Goal: Information Seeking & Learning: Learn about a topic

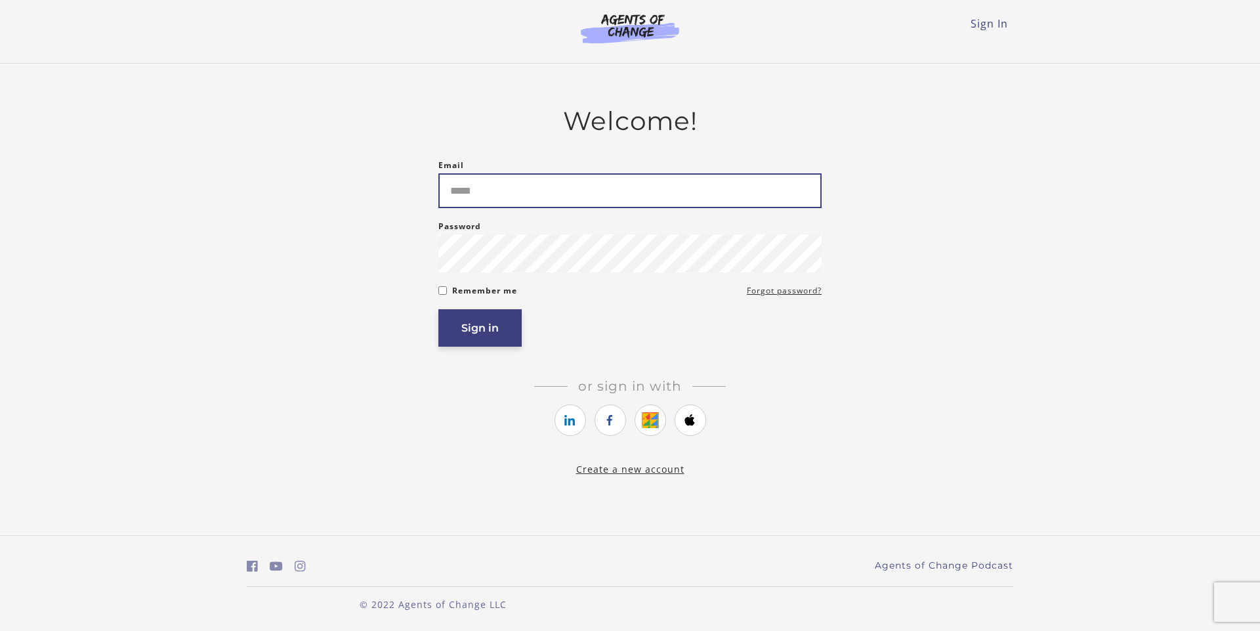
type input "**********"
click at [473, 339] on button "Sign in" at bounding box center [479, 327] width 83 height 37
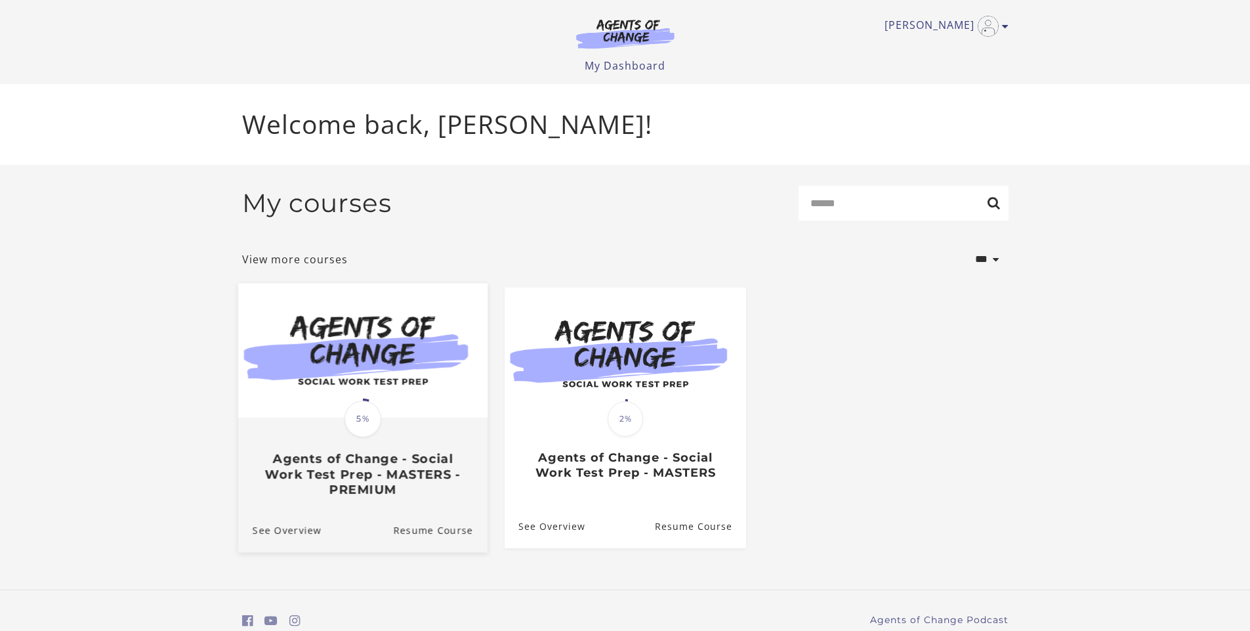
click at [364, 479] on h3 "Agents of Change - Social Work Test Prep - MASTERS - PREMIUM" at bounding box center [362, 474] width 221 height 46
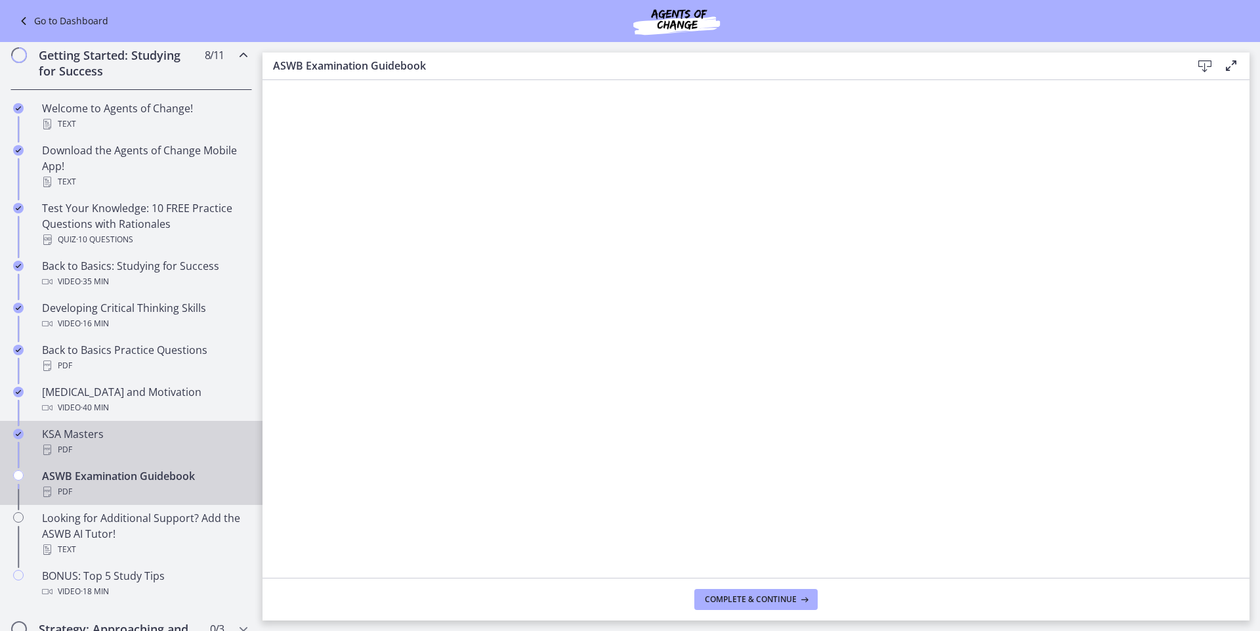
scroll to position [197, 0]
click at [82, 434] on div "KSA Masters PDF" at bounding box center [144, 441] width 205 height 32
click at [89, 476] on div "ASWB Examination Guidebook PDF" at bounding box center [144, 483] width 205 height 32
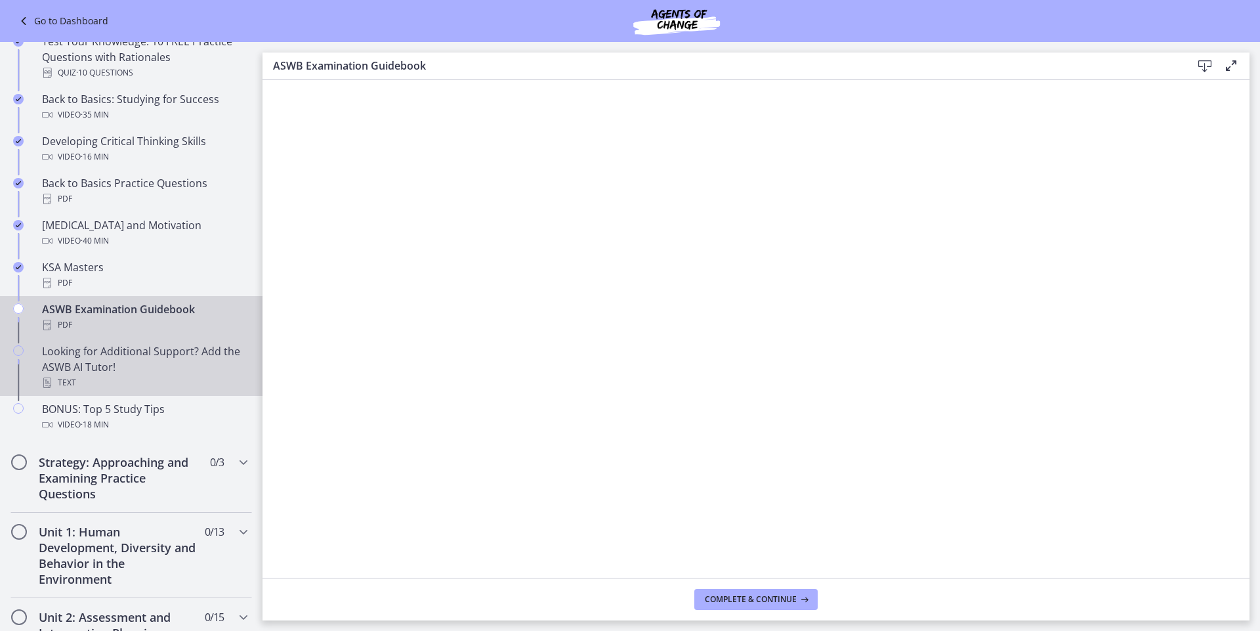
scroll to position [328, 0]
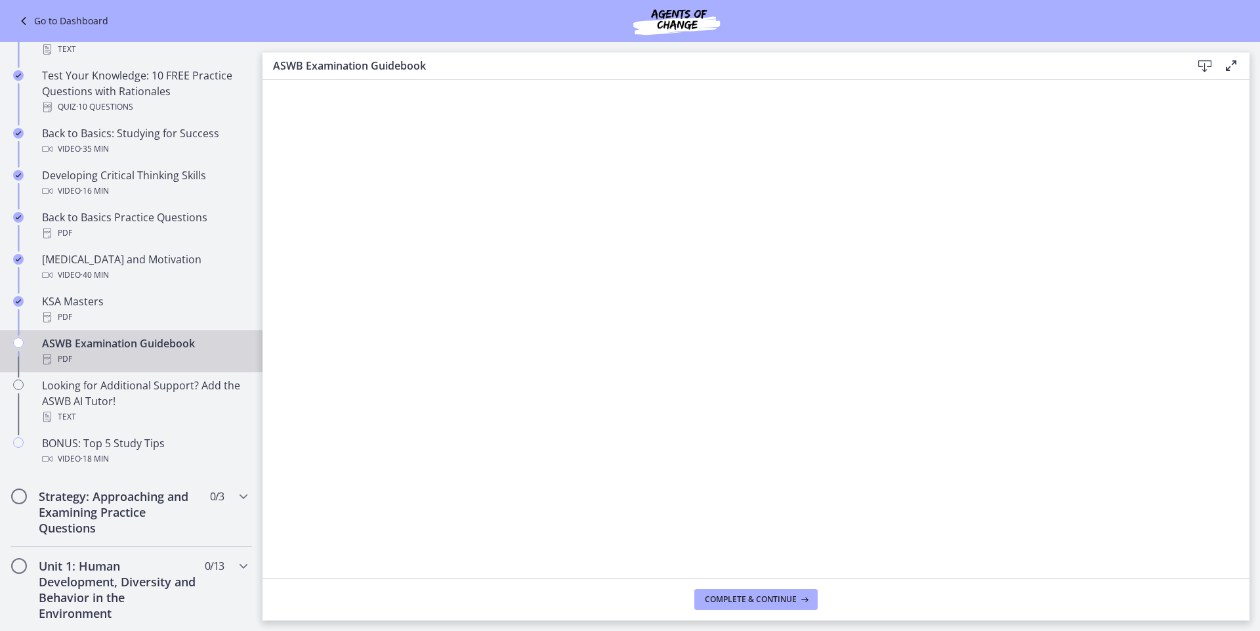
click at [17, 342] on icon "Chapters" at bounding box center [18, 342] width 11 height 11
click at [18, 344] on icon "Chapters" at bounding box center [18, 342] width 11 height 11
click at [773, 595] on span "Complete & continue" at bounding box center [751, 599] width 92 height 11
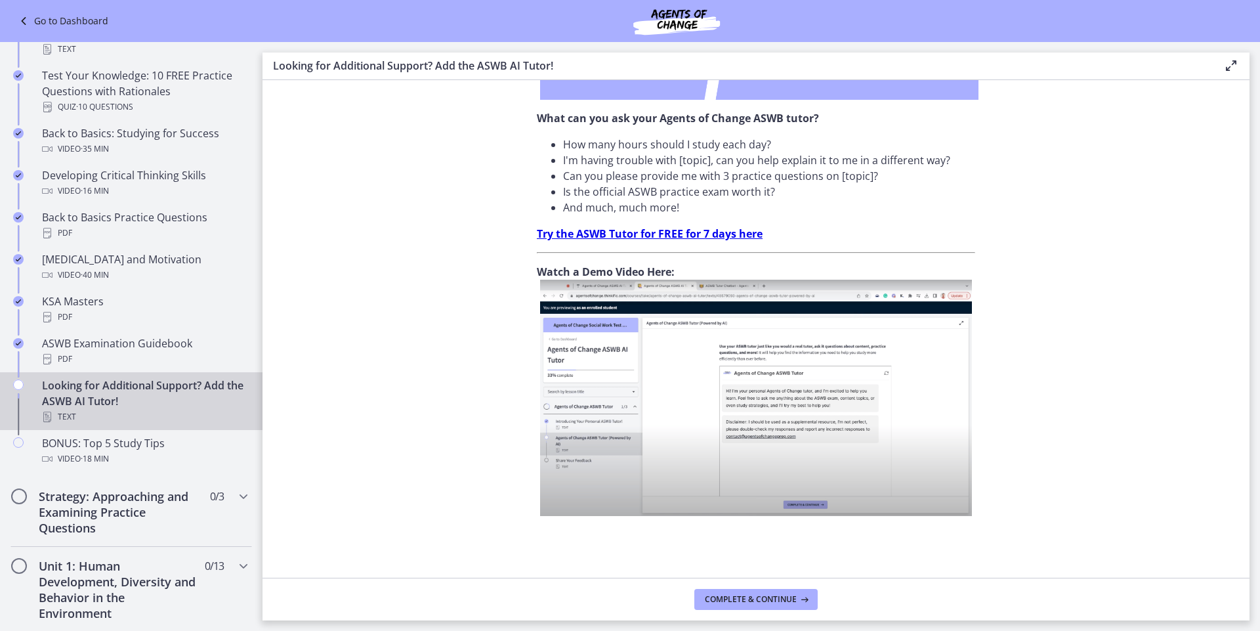
scroll to position [389, 0]
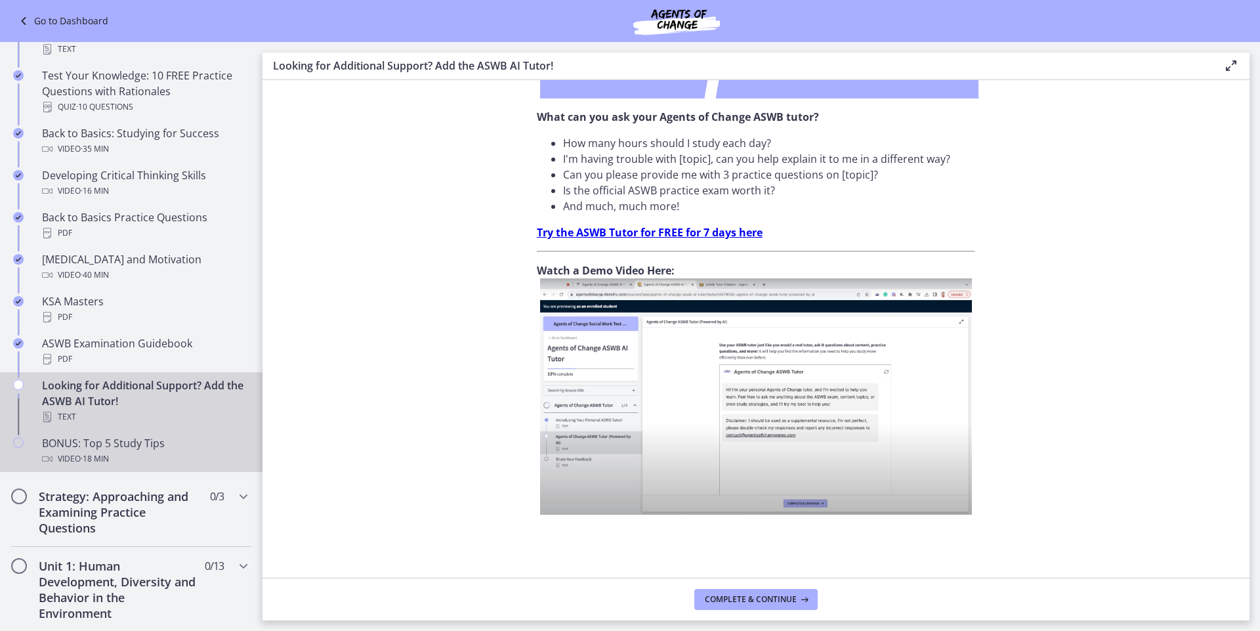
click at [17, 442] on icon "Chapters" at bounding box center [18, 442] width 11 height 11
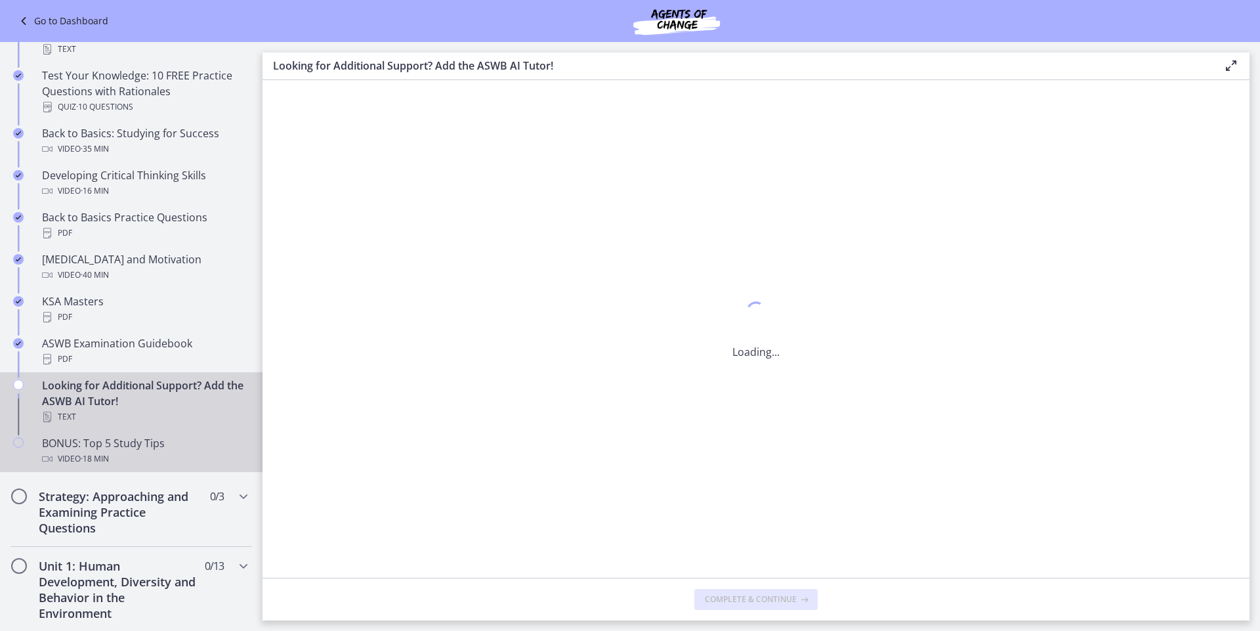
scroll to position [0, 0]
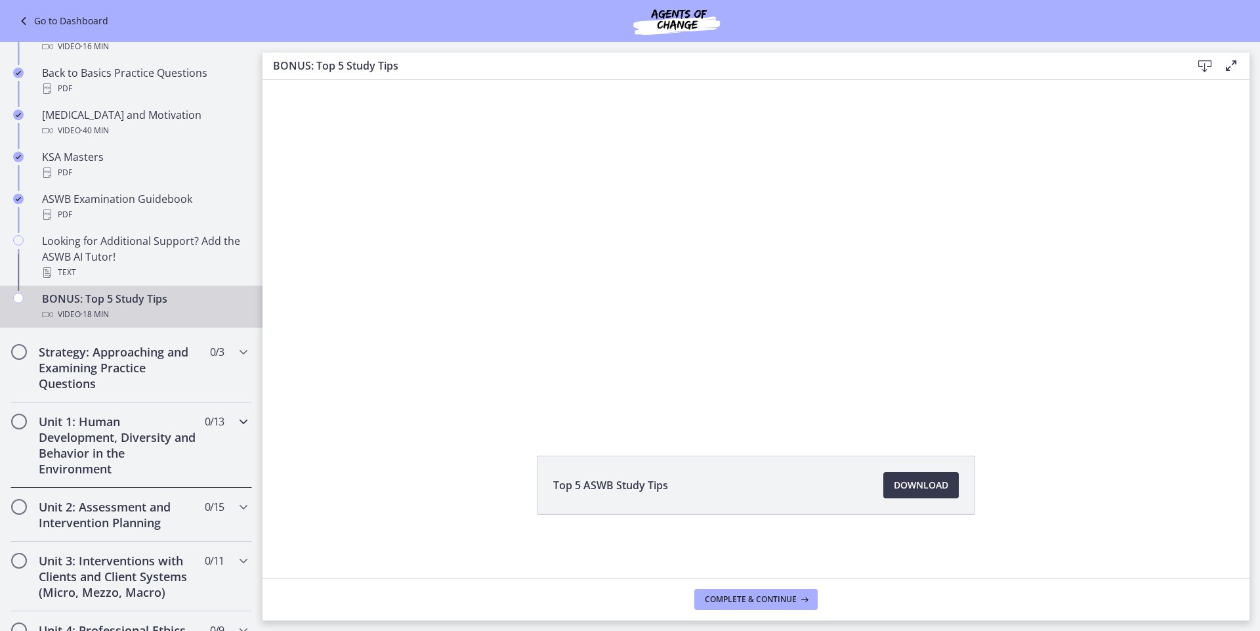
scroll to position [459, 0]
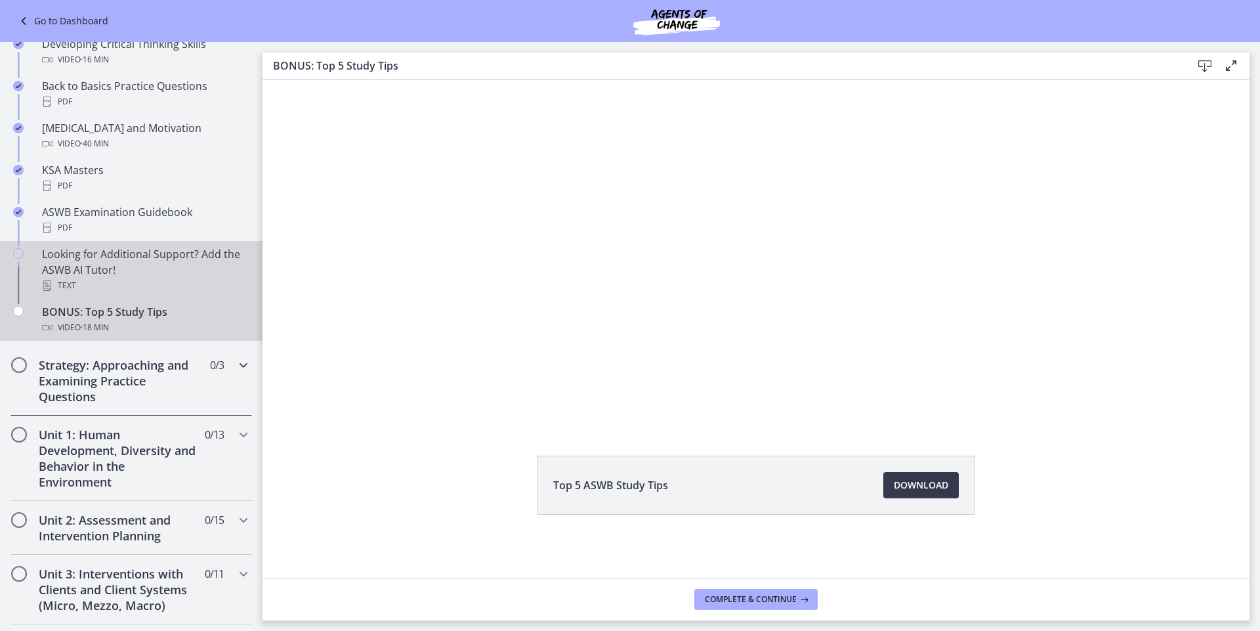
drag, startPoint x: 39, startPoint y: 310, endPoint x: 20, endPoint y: 377, distance: 69.6
click at [18, 251] on icon "Chapters" at bounding box center [18, 253] width 11 height 11
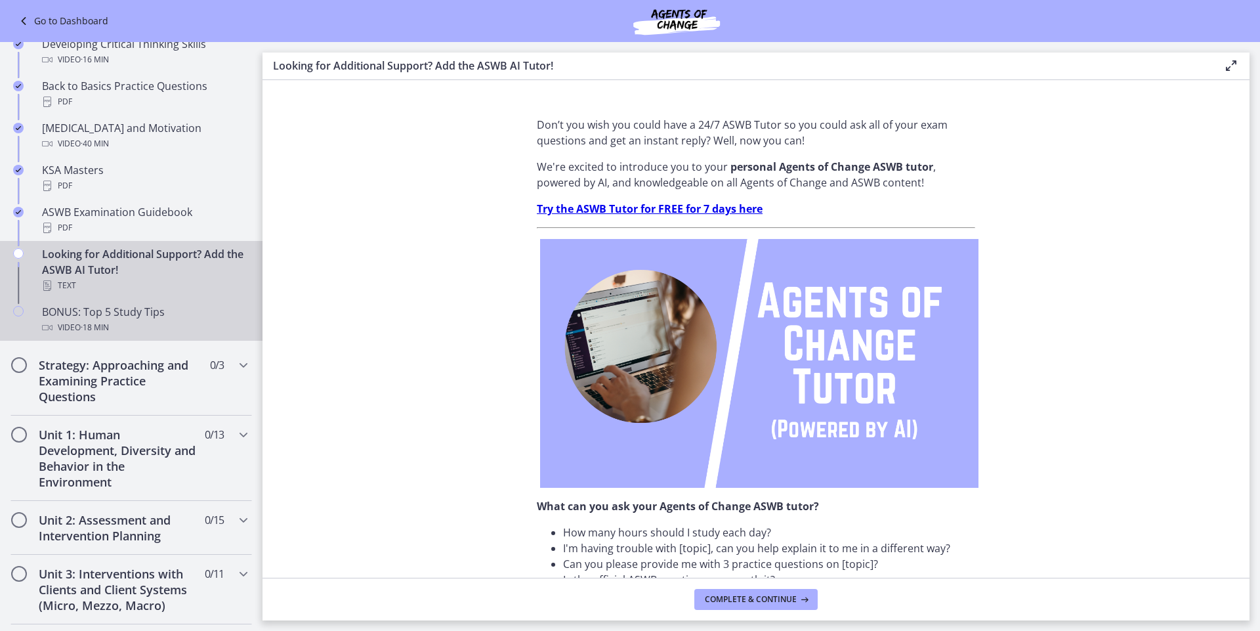
click at [12, 309] on div "Chapters" at bounding box center [19, 325] width 16 height 42
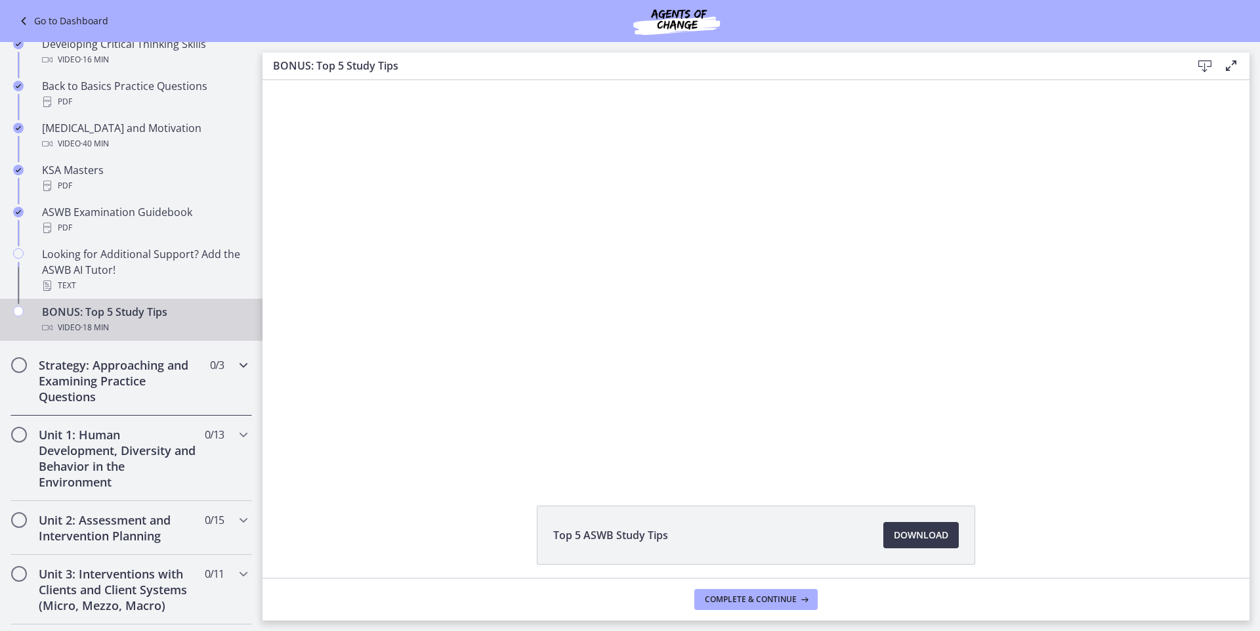
click at [26, 361] on span "Chapters" at bounding box center [19, 365] width 16 height 16
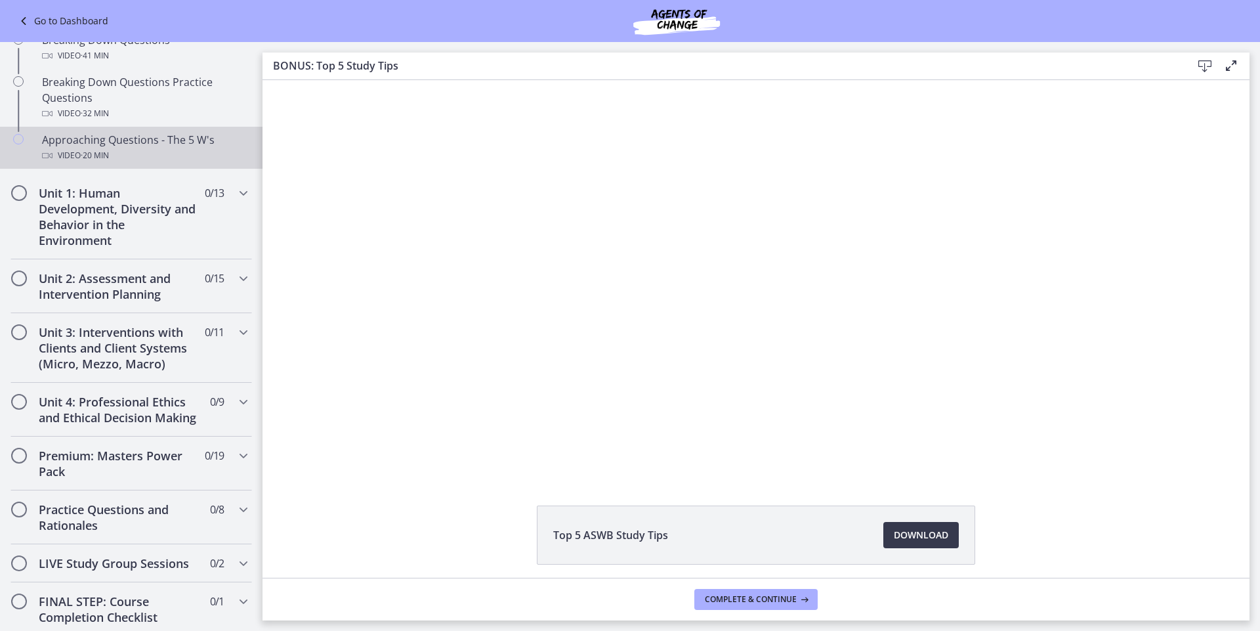
scroll to position [328, 0]
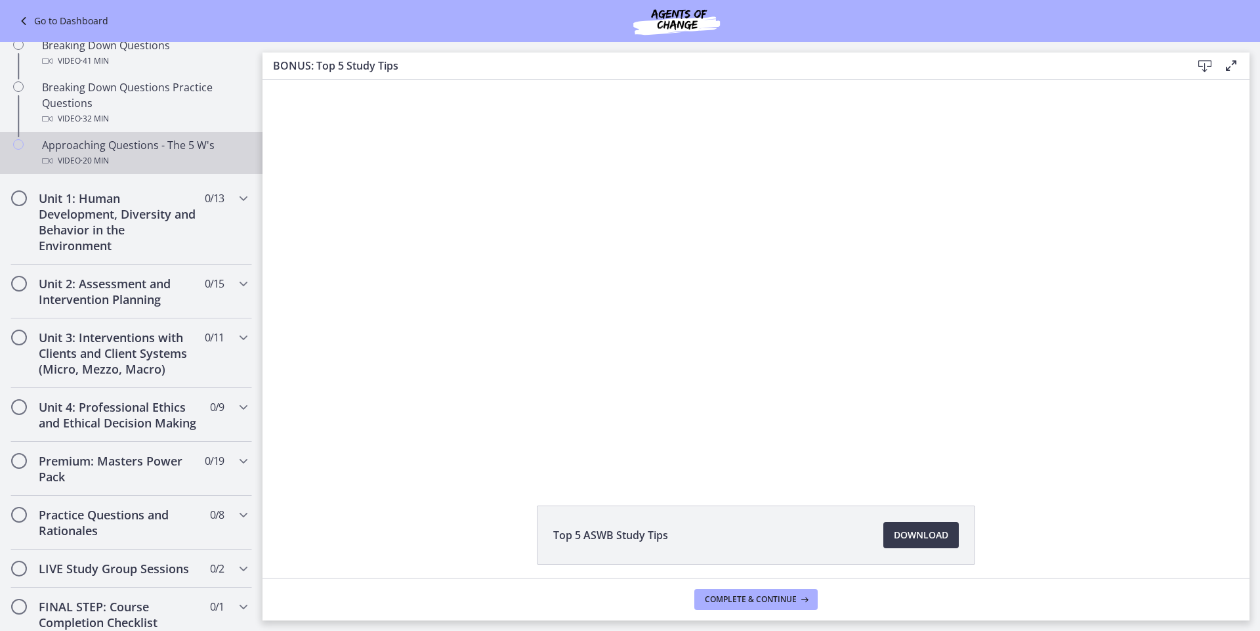
click at [13, 138] on div "Chapters" at bounding box center [19, 158] width 16 height 42
